Goal: Transaction & Acquisition: Purchase product/service

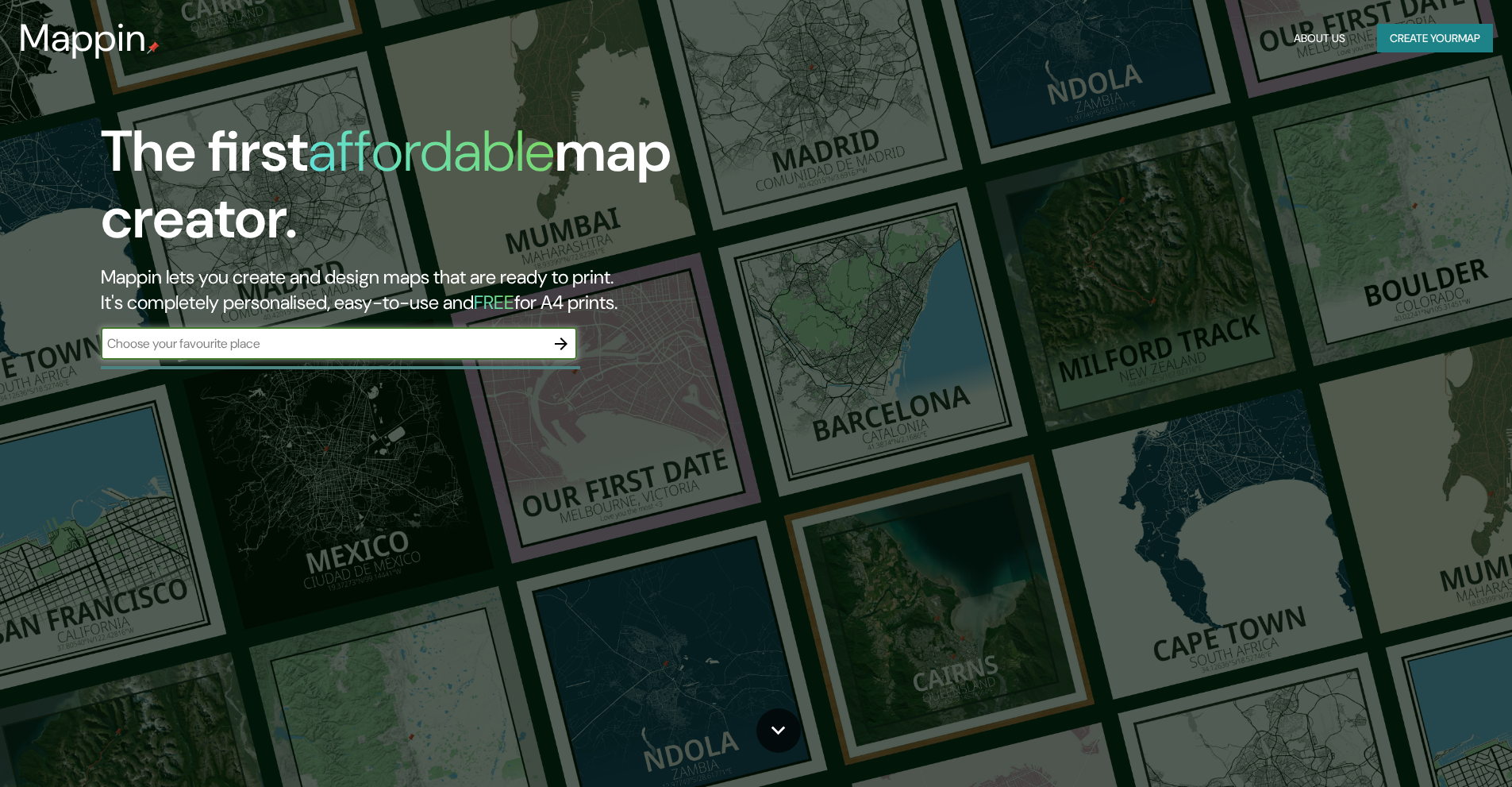
click at [285, 339] on input "text" at bounding box center [323, 343] width 444 height 19
type input "san borja lima [GEOGRAPHIC_DATA]"
click at [556, 348] on icon "button" at bounding box center [561, 344] width 19 height 19
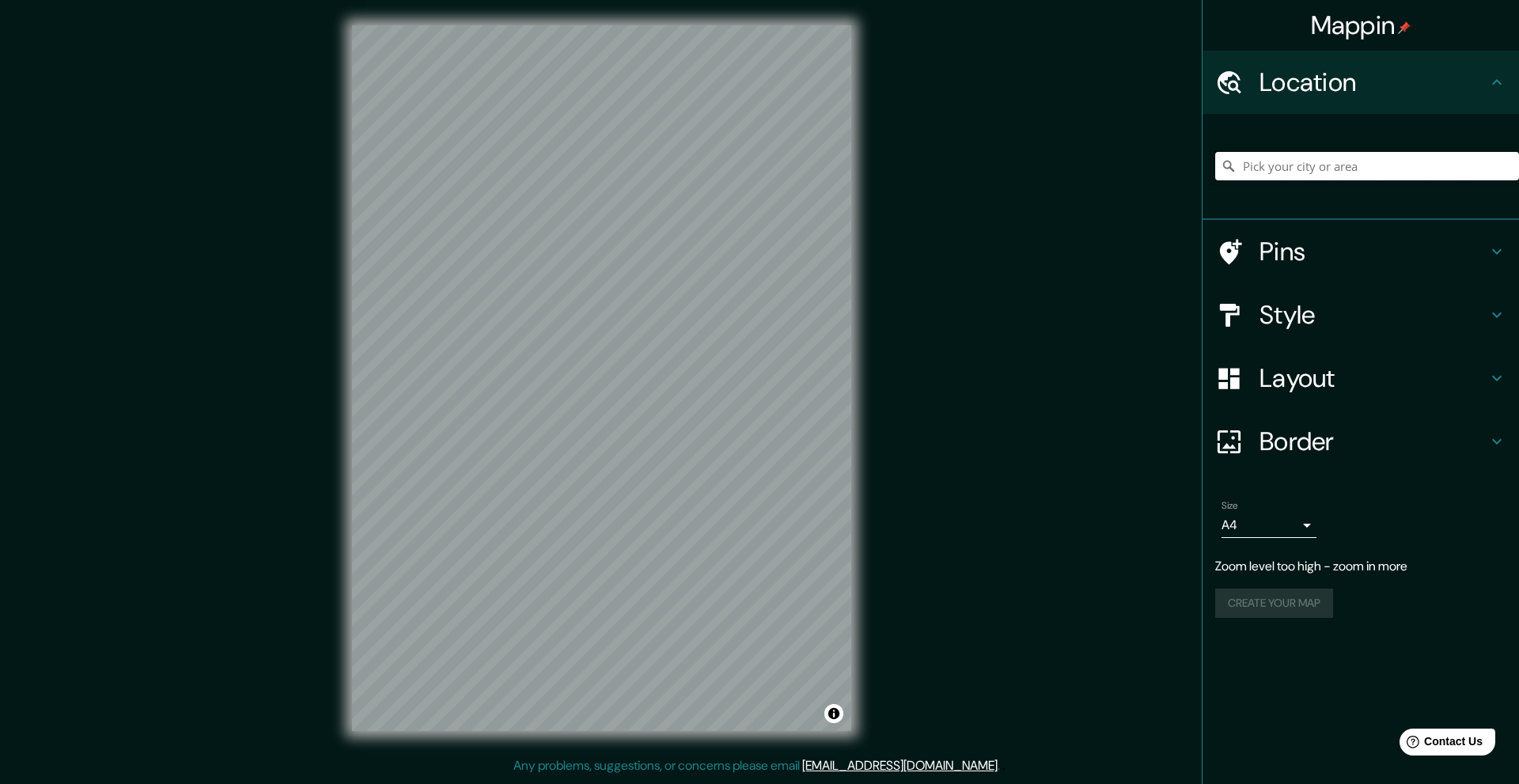
click at [1348, 167] on input "Pick your city or area" at bounding box center [1366, 166] width 303 height 28
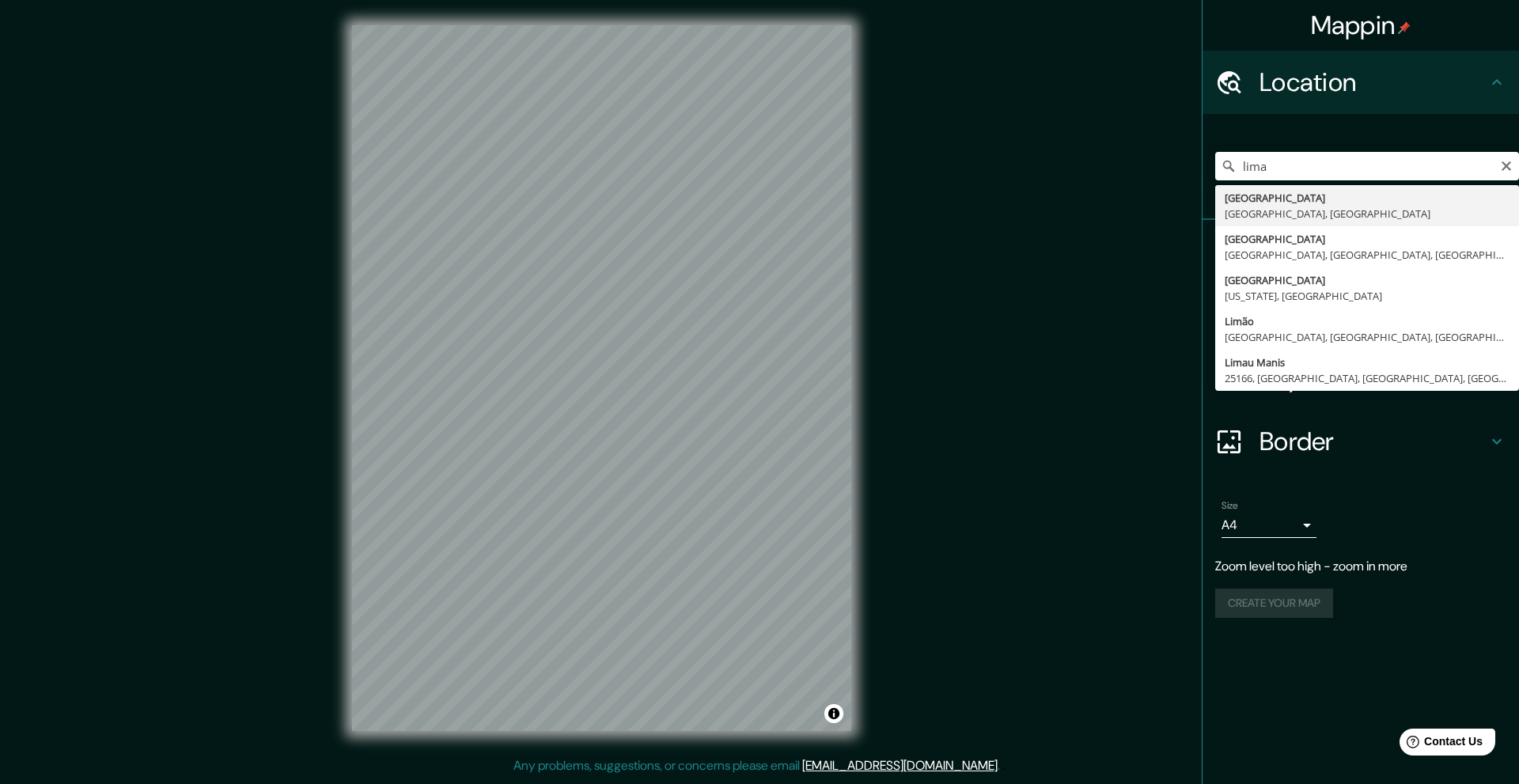
type input "[GEOGRAPHIC_DATA], [GEOGRAPHIC_DATA], [GEOGRAPHIC_DATA]"
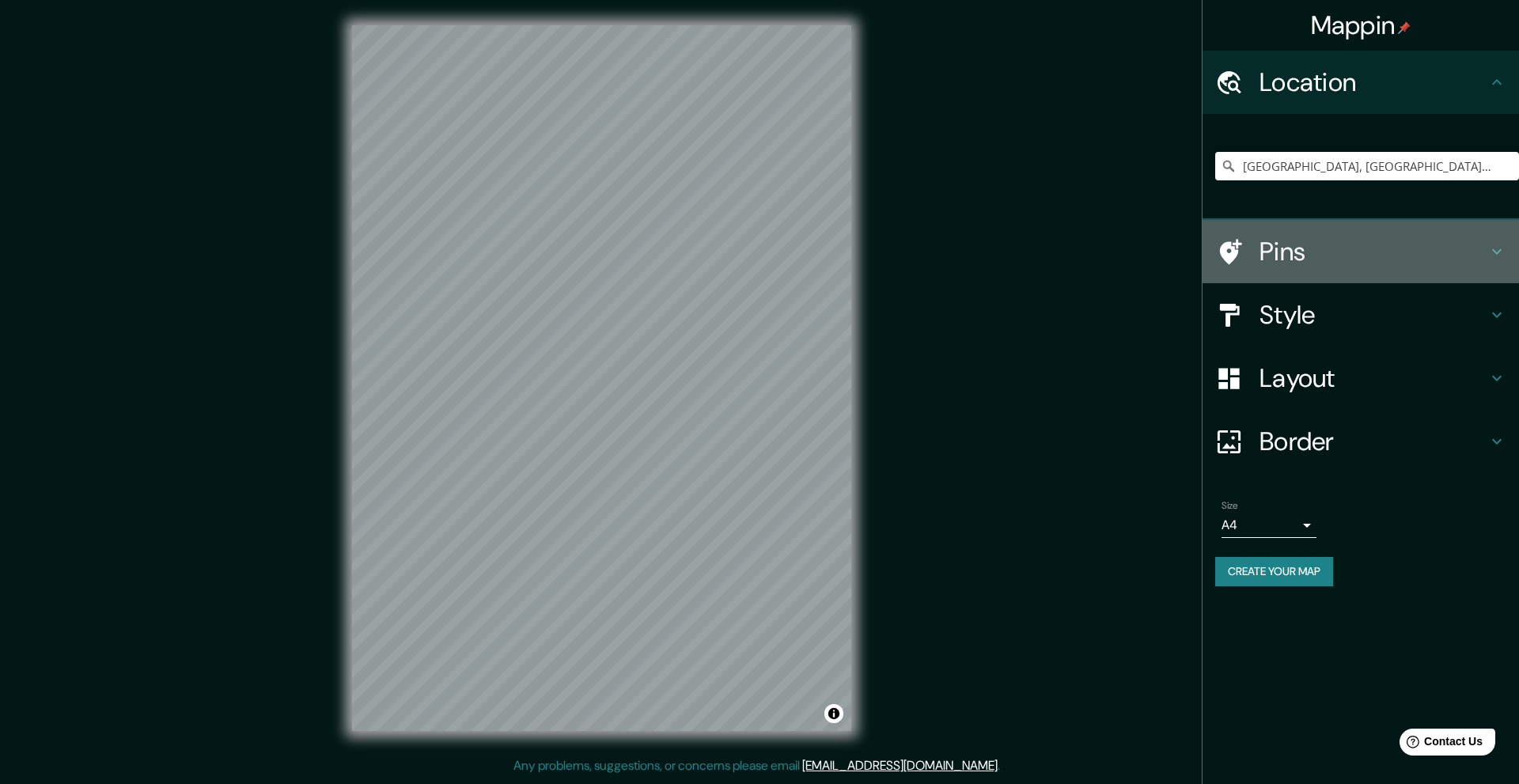
click at [1306, 256] on h4 "Pins" at bounding box center [1372, 251] width 228 height 31
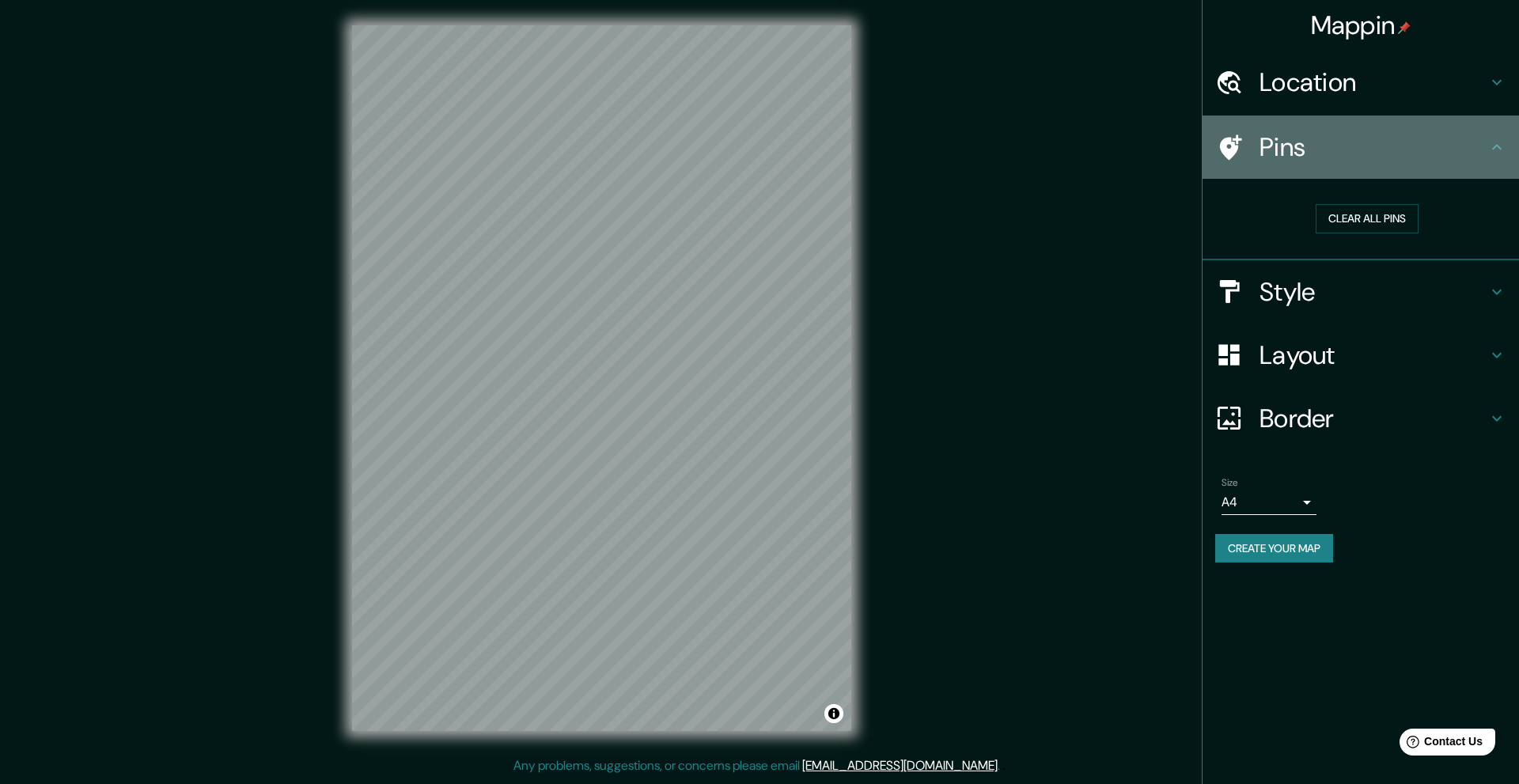
click at [1506, 146] on div "Pins" at bounding box center [1360, 146] width 316 height 64
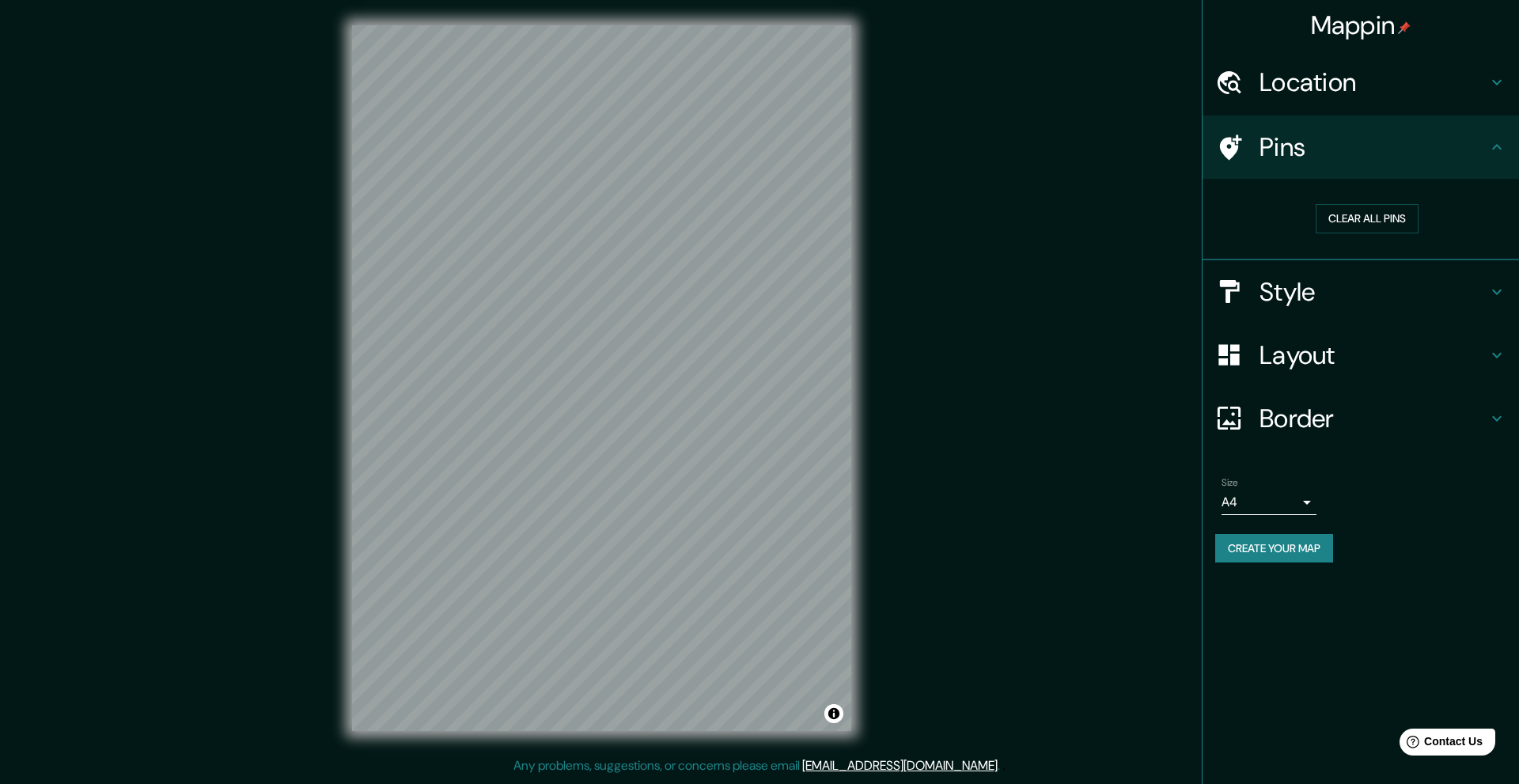
click at [1377, 299] on h4 "Style" at bounding box center [1372, 291] width 228 height 31
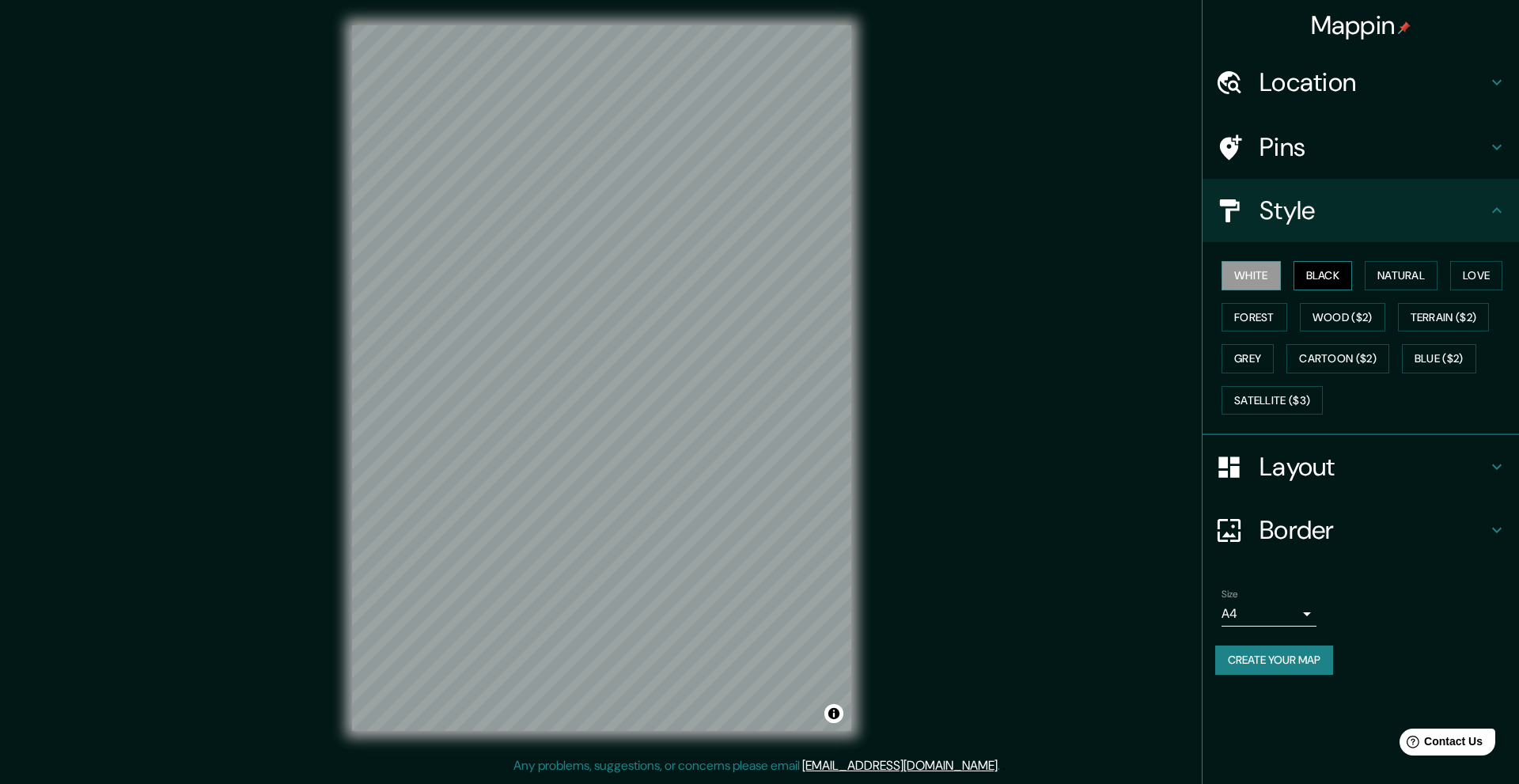
click at [1327, 272] on button "Black" at bounding box center [1323, 275] width 60 height 29
click at [1352, 72] on h4 "Location" at bounding box center [1372, 82] width 228 height 31
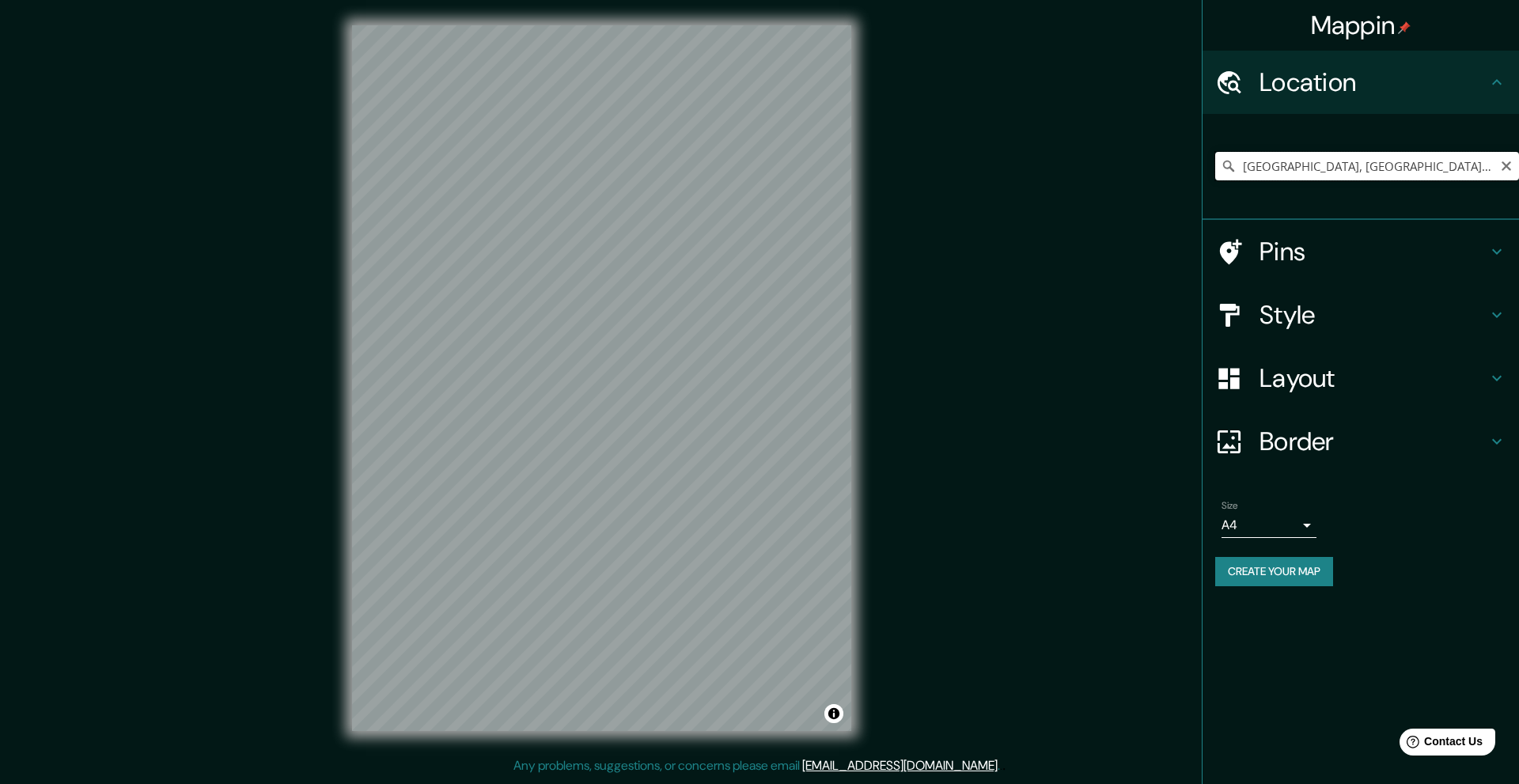
click at [1341, 163] on input "[GEOGRAPHIC_DATA], [GEOGRAPHIC_DATA], [GEOGRAPHIC_DATA]" at bounding box center [1366, 166] width 303 height 28
click at [1434, 164] on input "[GEOGRAPHIC_DATA], [GEOGRAPHIC_DATA], [GEOGRAPHIC_DATA]" at bounding box center [1366, 166] width 303 height 28
click at [1506, 167] on icon "Clear" at bounding box center [1506, 166] width 10 height 10
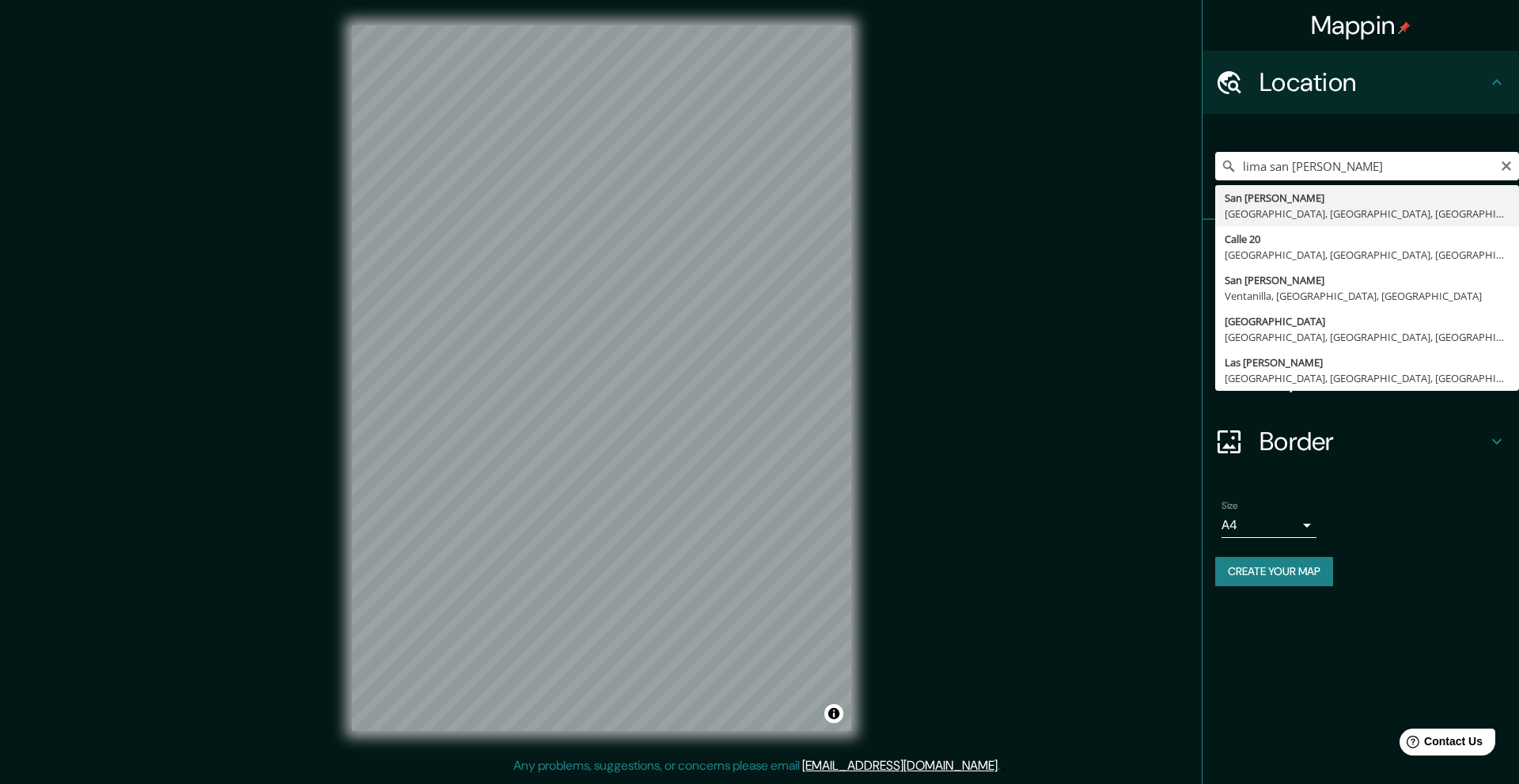
type input "[GEOGRAPHIC_DATA], [GEOGRAPHIC_DATA], [GEOGRAPHIC_DATA], [GEOGRAPHIC_DATA]"
